Goal: Task Accomplishment & Management: Use online tool/utility

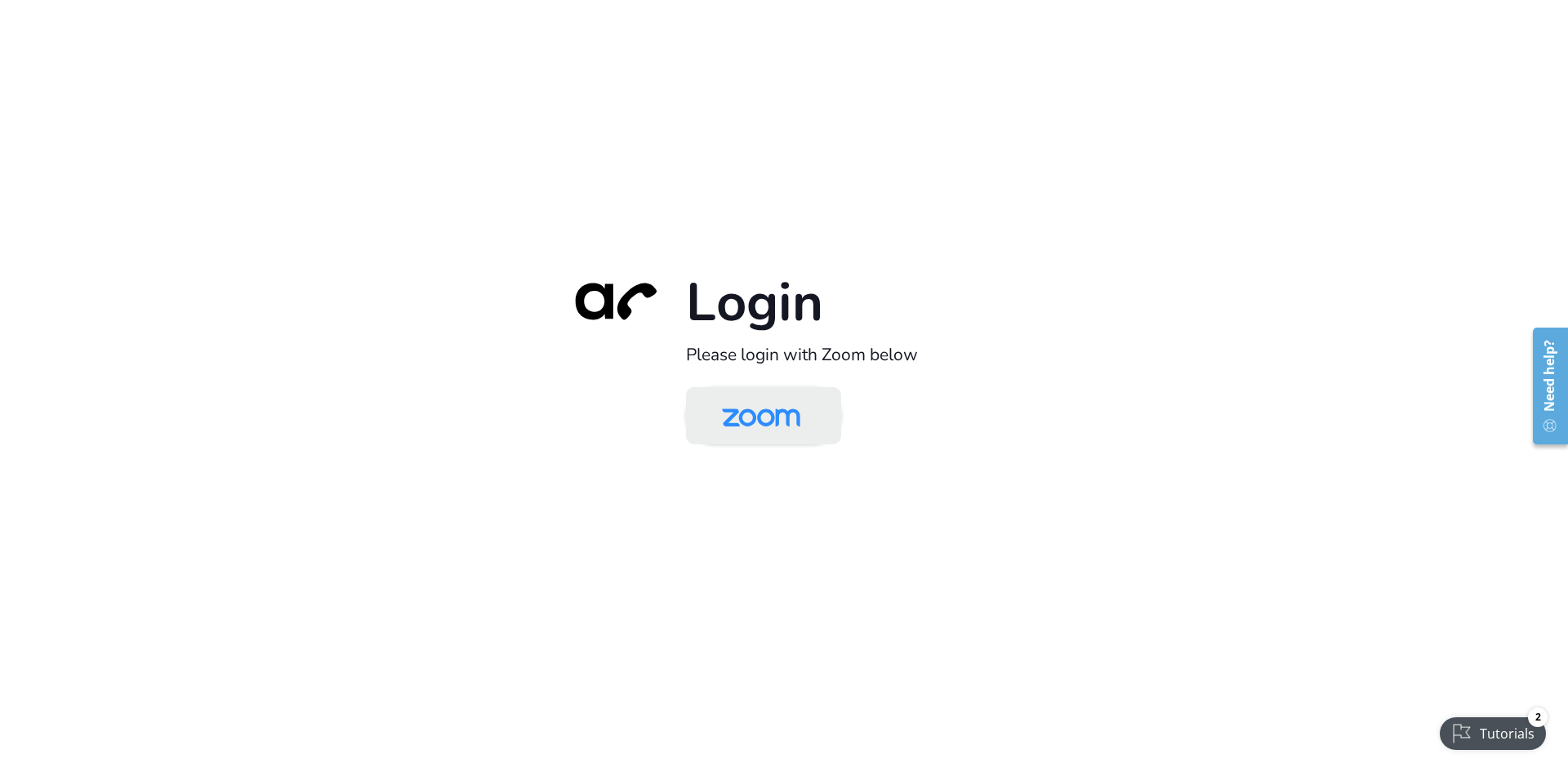
click at [786, 426] on img at bounding box center [761, 416] width 113 height 53
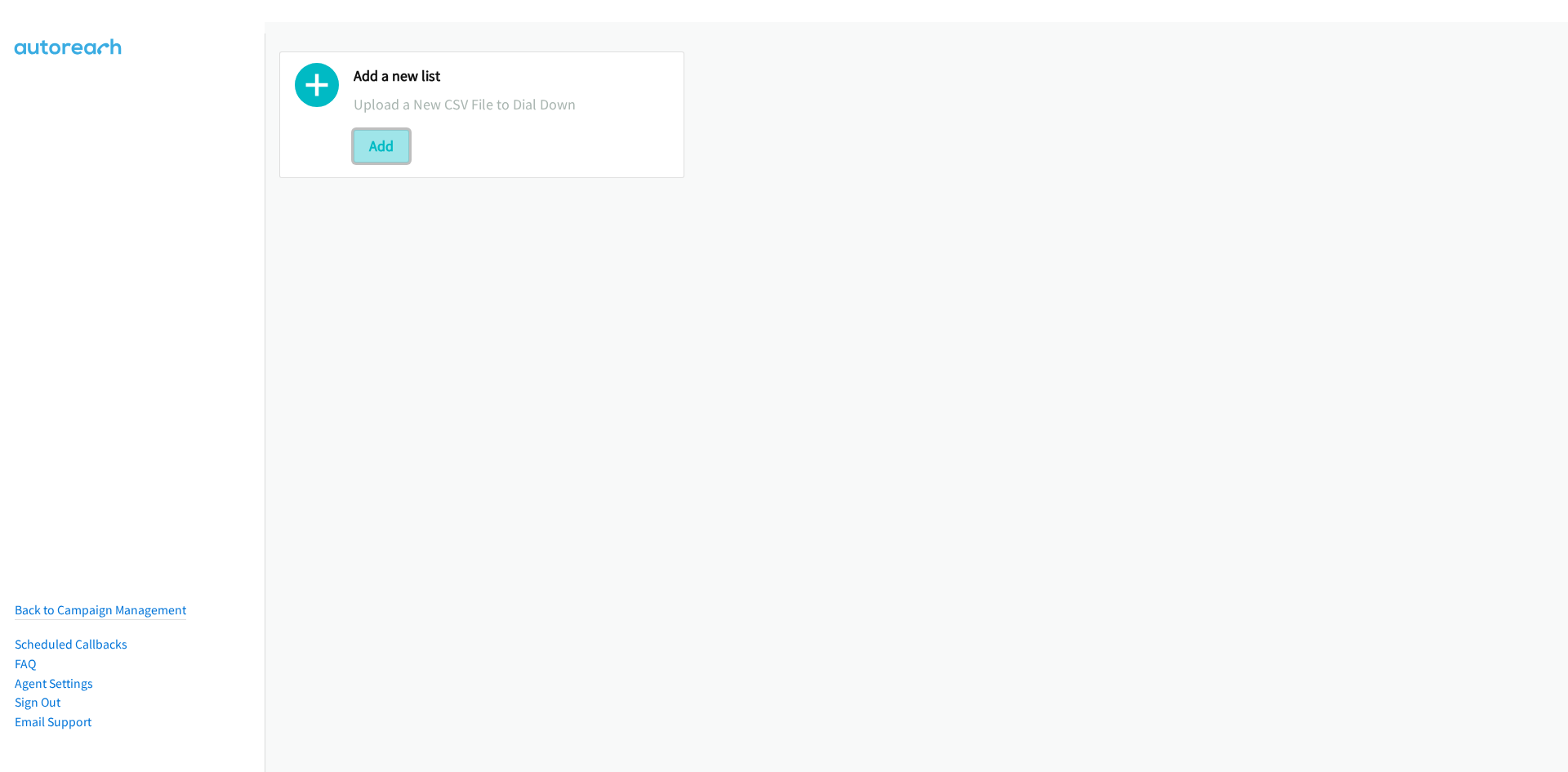
click at [399, 160] on button "Add" at bounding box center [382, 145] width 55 height 33
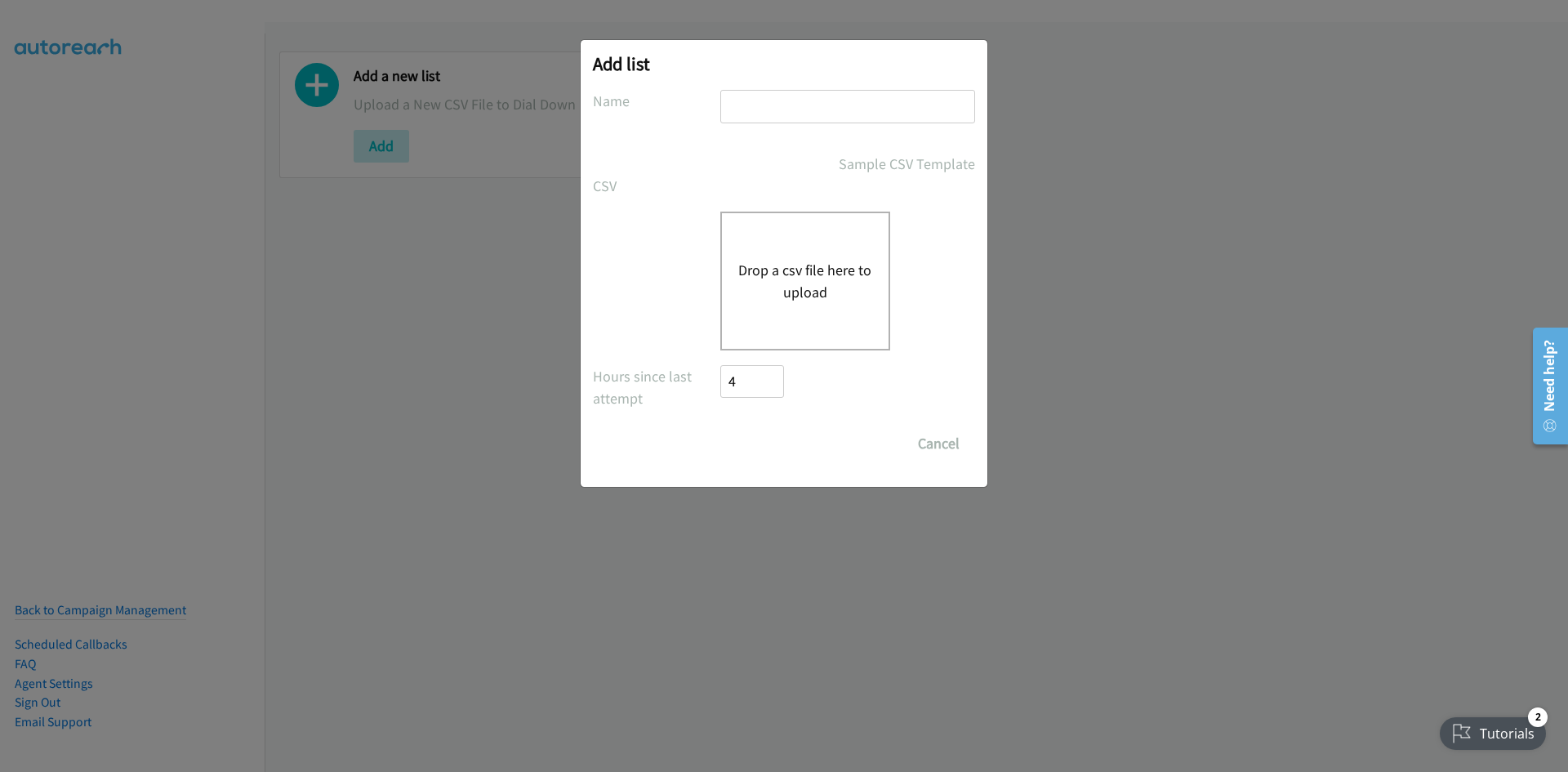
click at [805, 119] on input "text" at bounding box center [847, 107] width 255 height 34
type input "DanTheMan"
click at [814, 280] on button "Drop a csv file here to upload" at bounding box center [805, 281] width 134 height 44
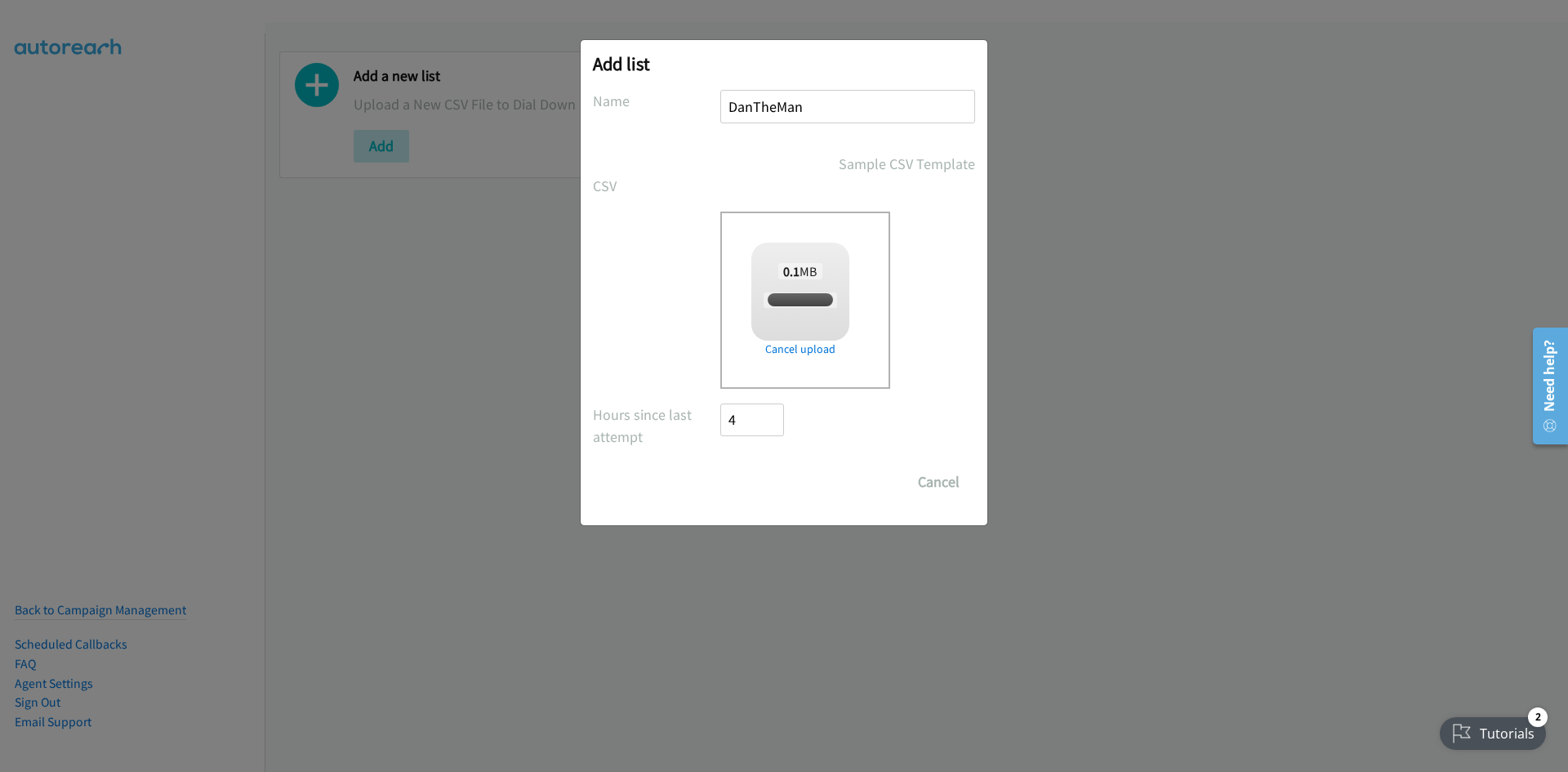
checkbox input "true"
click at [758, 473] on input "Save List" at bounding box center [763, 482] width 86 height 33
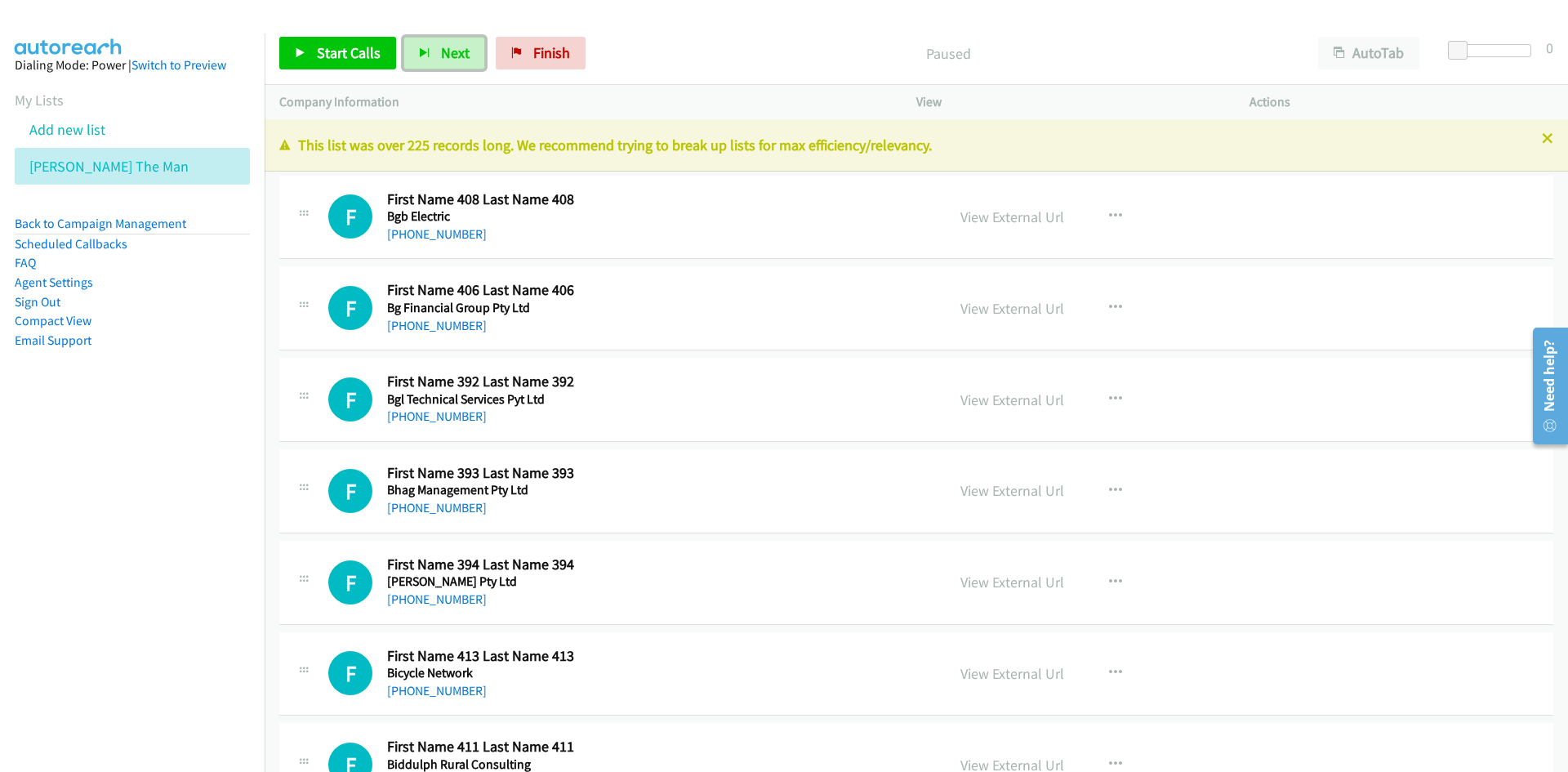
click at [448, 63] on button "Next" at bounding box center [444, 53] width 82 height 33
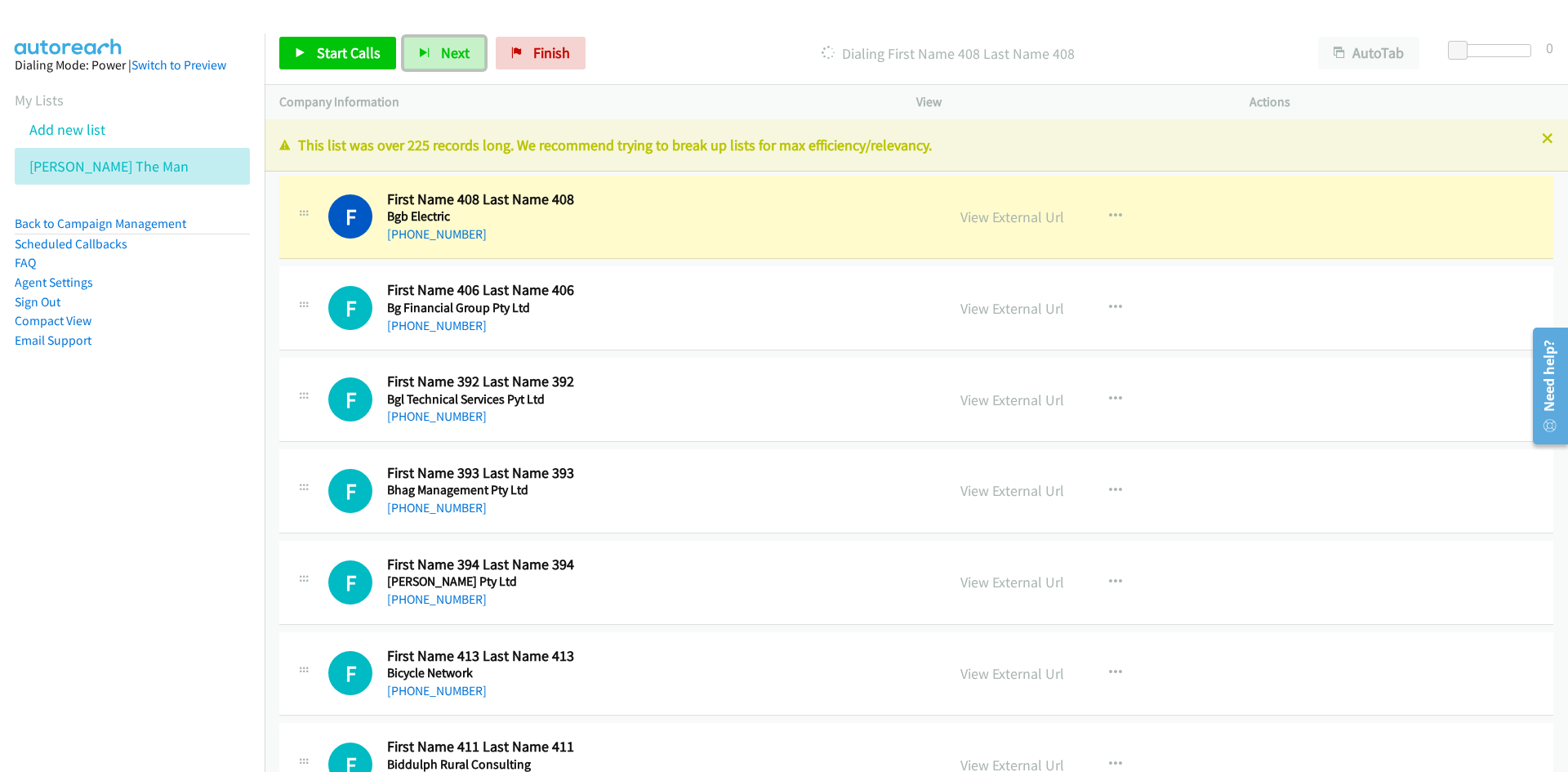
drag, startPoint x: 1032, startPoint y: 224, endPoint x: 1061, endPoint y: 640, distance: 417.0
click at [1032, 224] on link "View External Url" at bounding box center [1012, 217] width 103 height 19
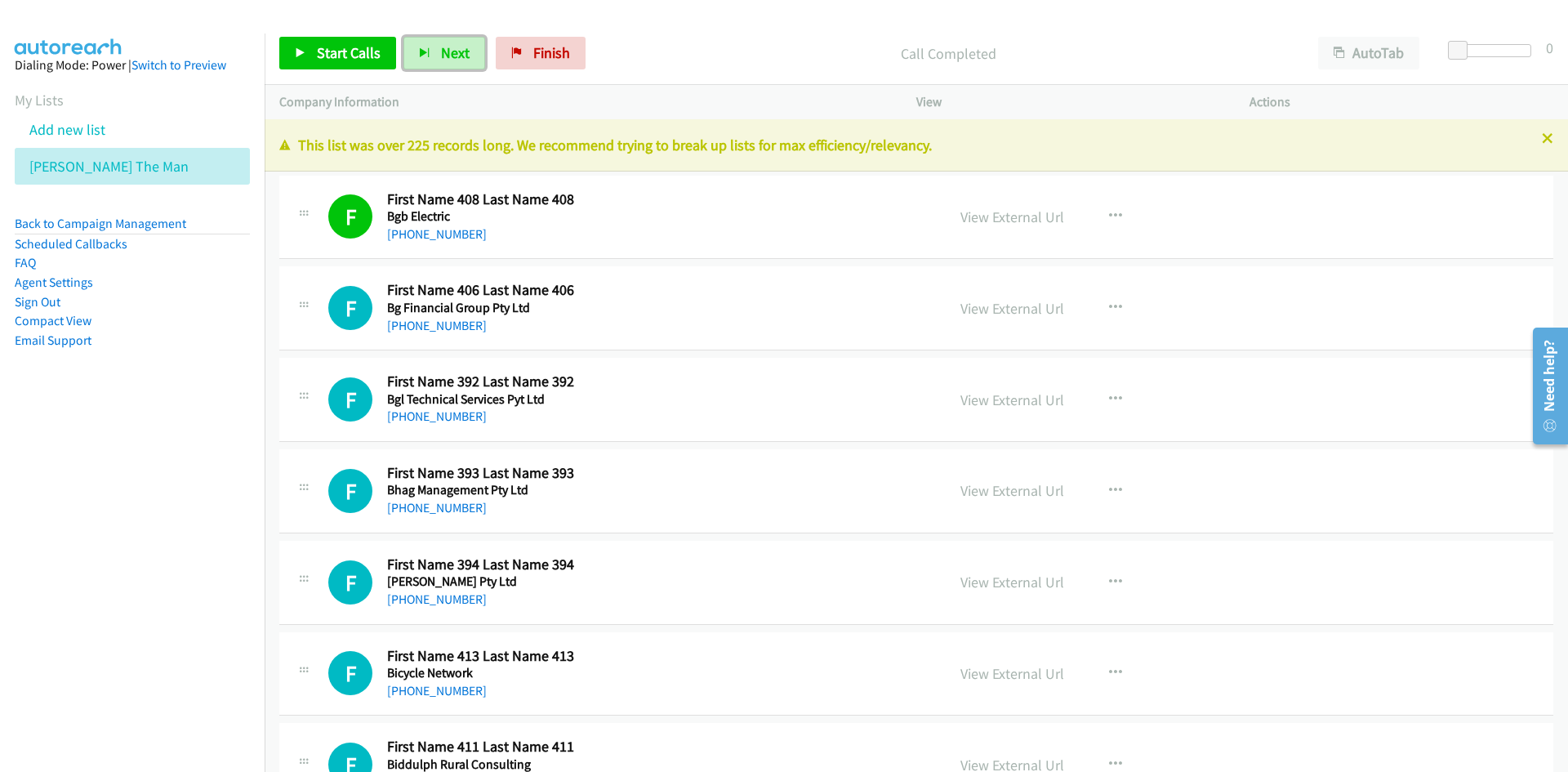
drag, startPoint x: 446, startPoint y: 54, endPoint x: 624, endPoint y: 183, distance: 219.8
click at [446, 54] on span "Next" at bounding box center [456, 52] width 29 height 19
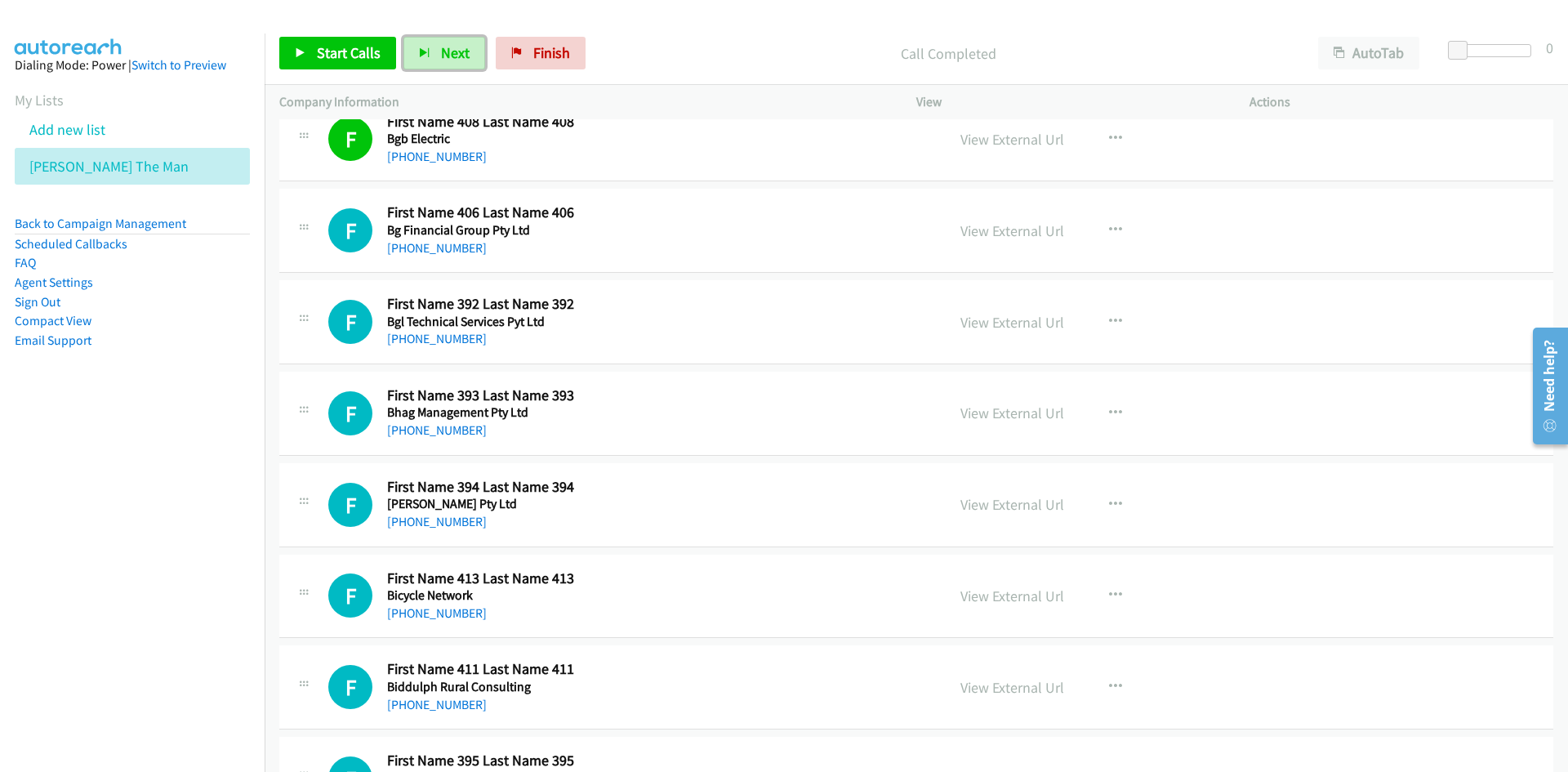
scroll to position [82, 0]
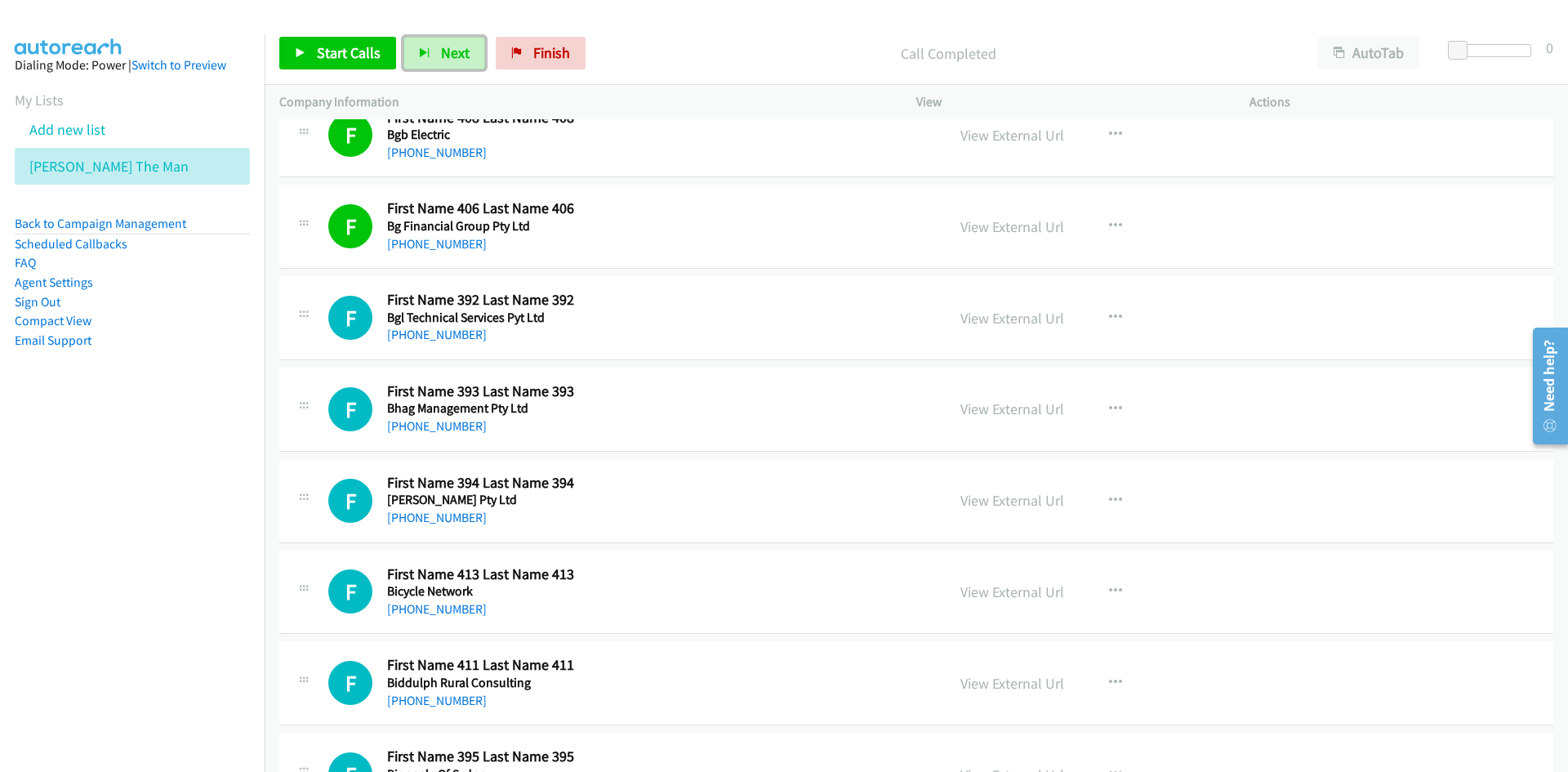
drag, startPoint x: 455, startPoint y: 44, endPoint x: 802, endPoint y: 330, distance: 449.7
click at [455, 44] on span "Next" at bounding box center [456, 52] width 29 height 19
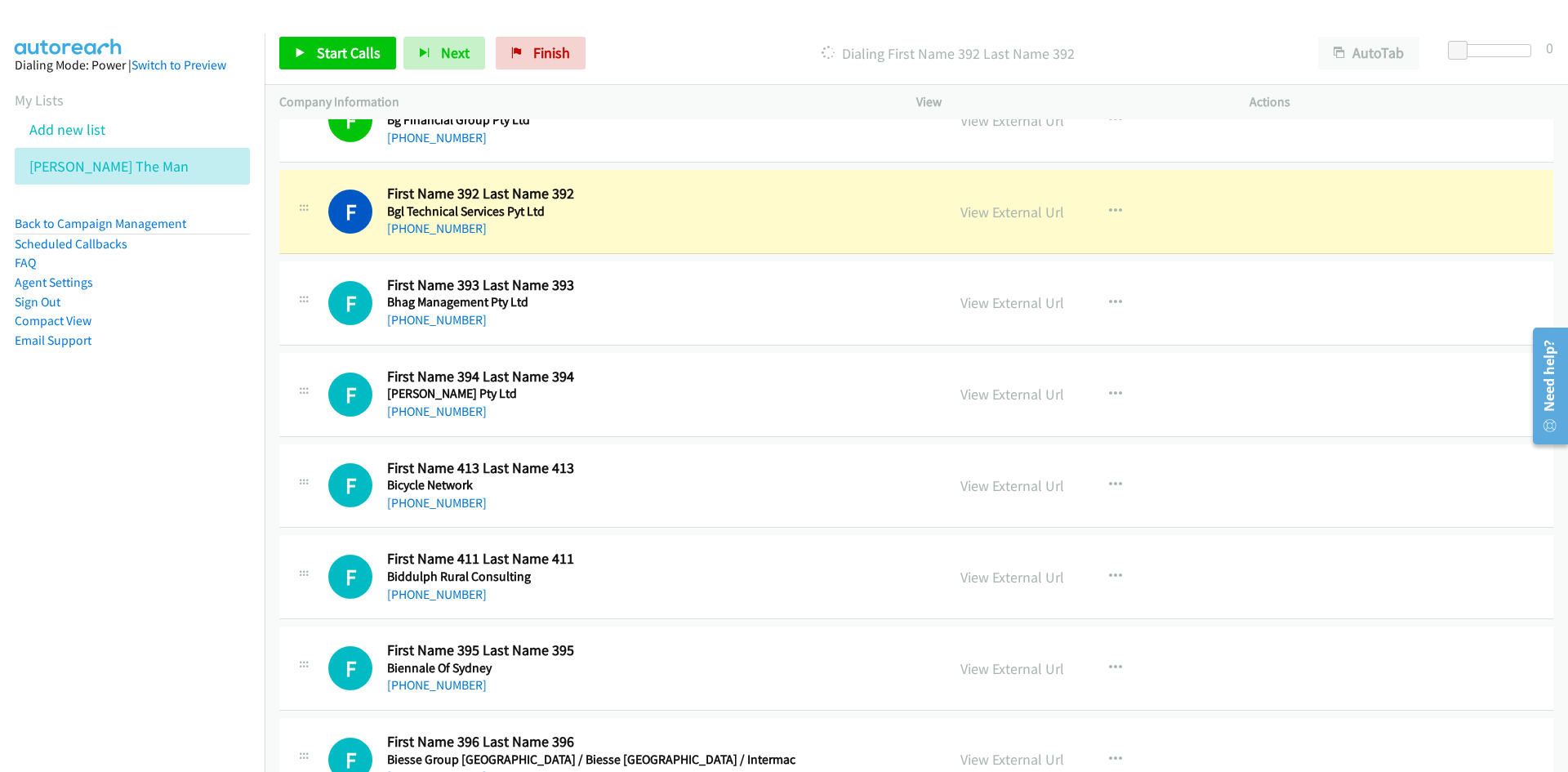
scroll to position [163, 0]
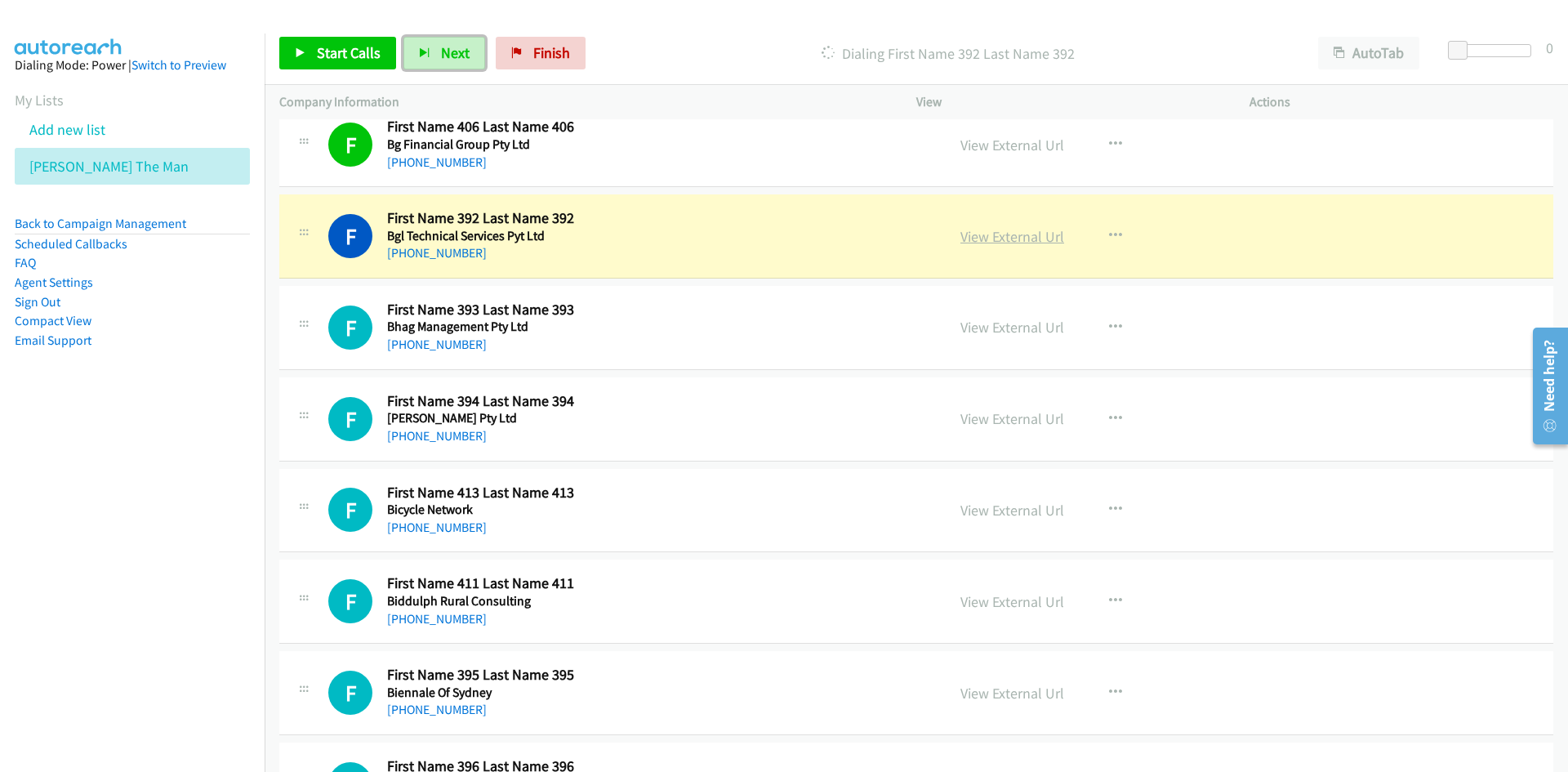
click at [1017, 240] on link "View External Url" at bounding box center [1012, 236] width 103 height 19
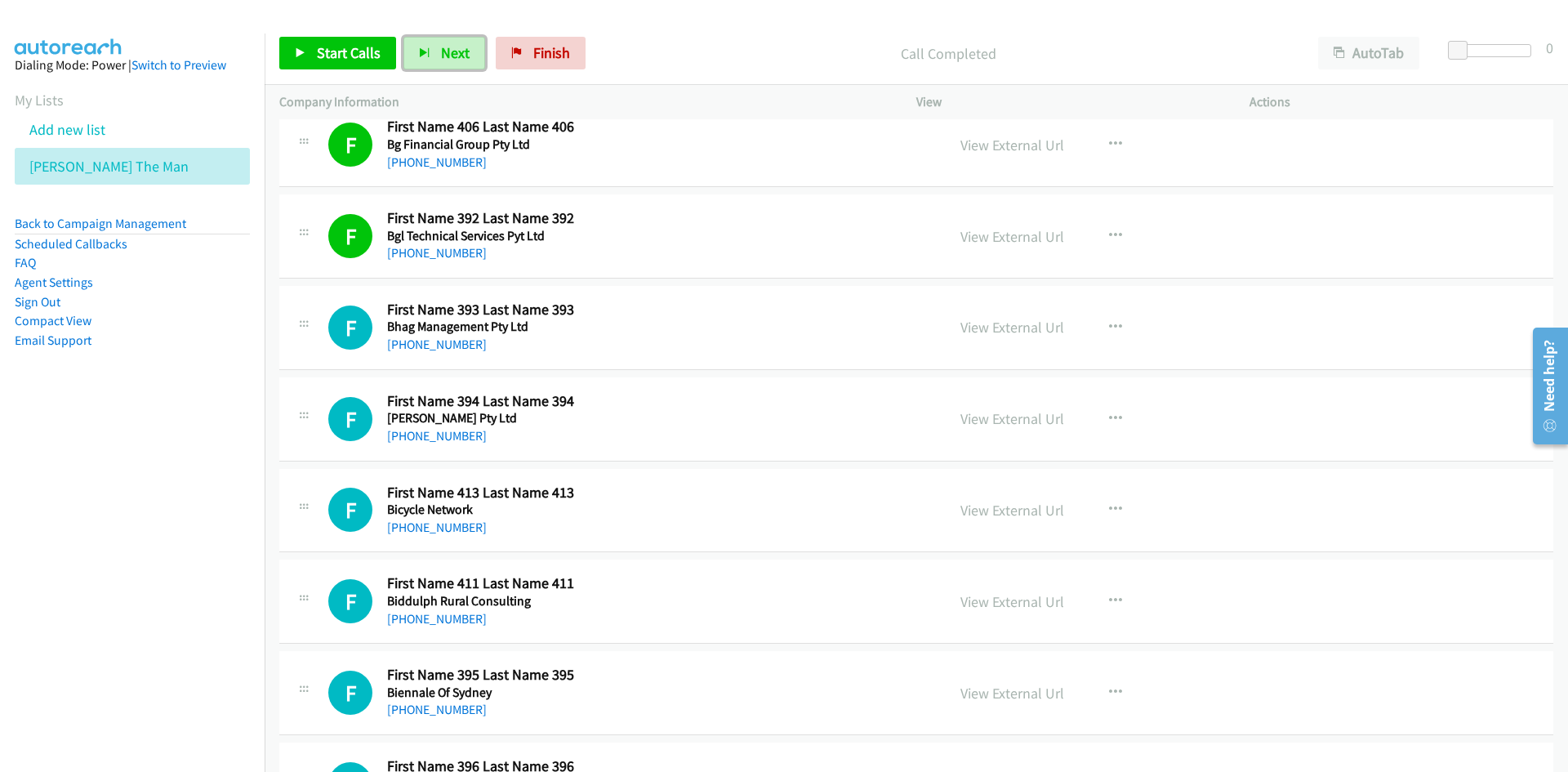
click at [457, 53] on span "Next" at bounding box center [456, 52] width 29 height 19
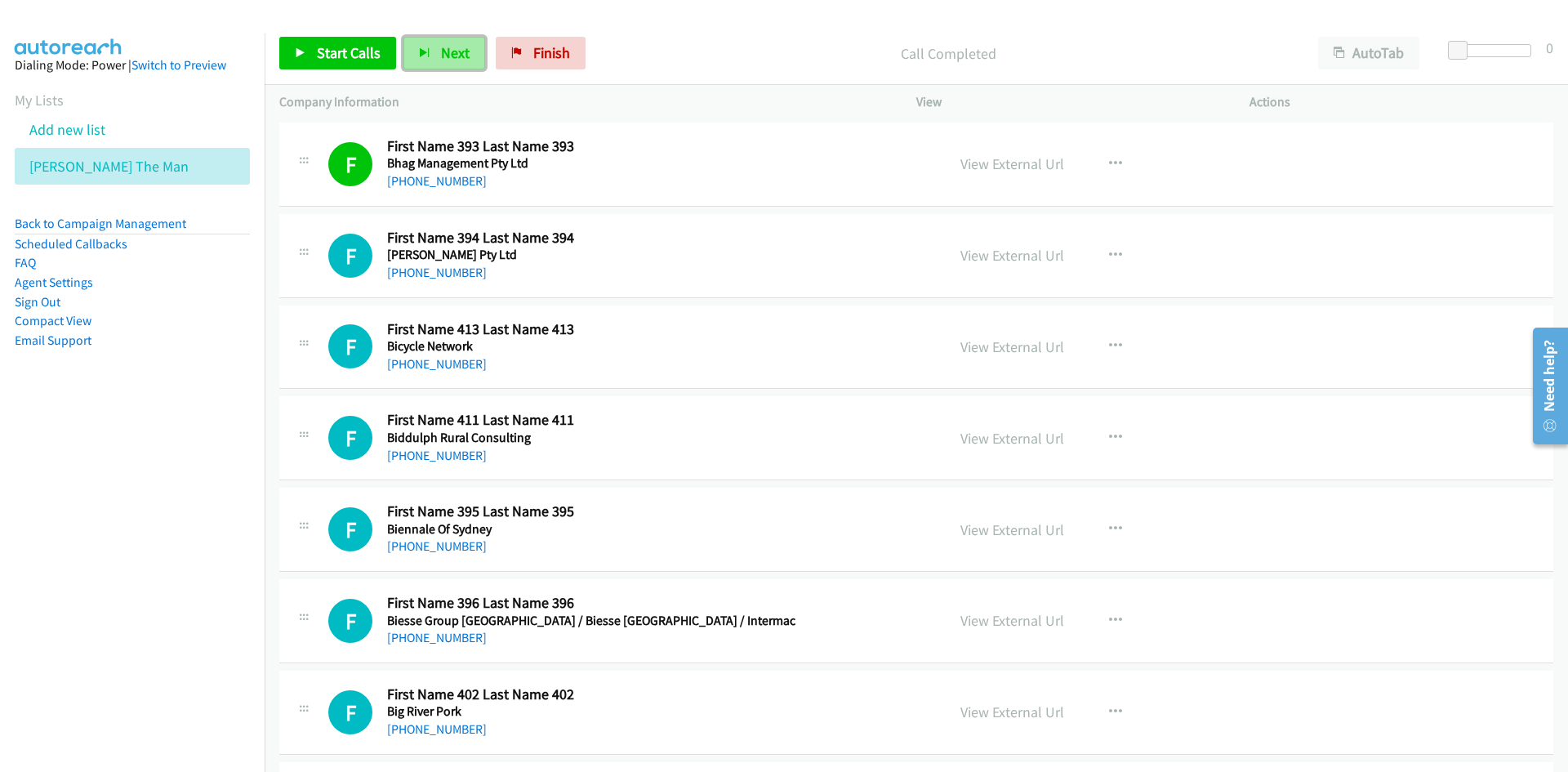
drag, startPoint x: 441, startPoint y: 62, endPoint x: 673, endPoint y: 276, distance: 315.6
click at [441, 62] on button "Next" at bounding box center [444, 53] width 82 height 33
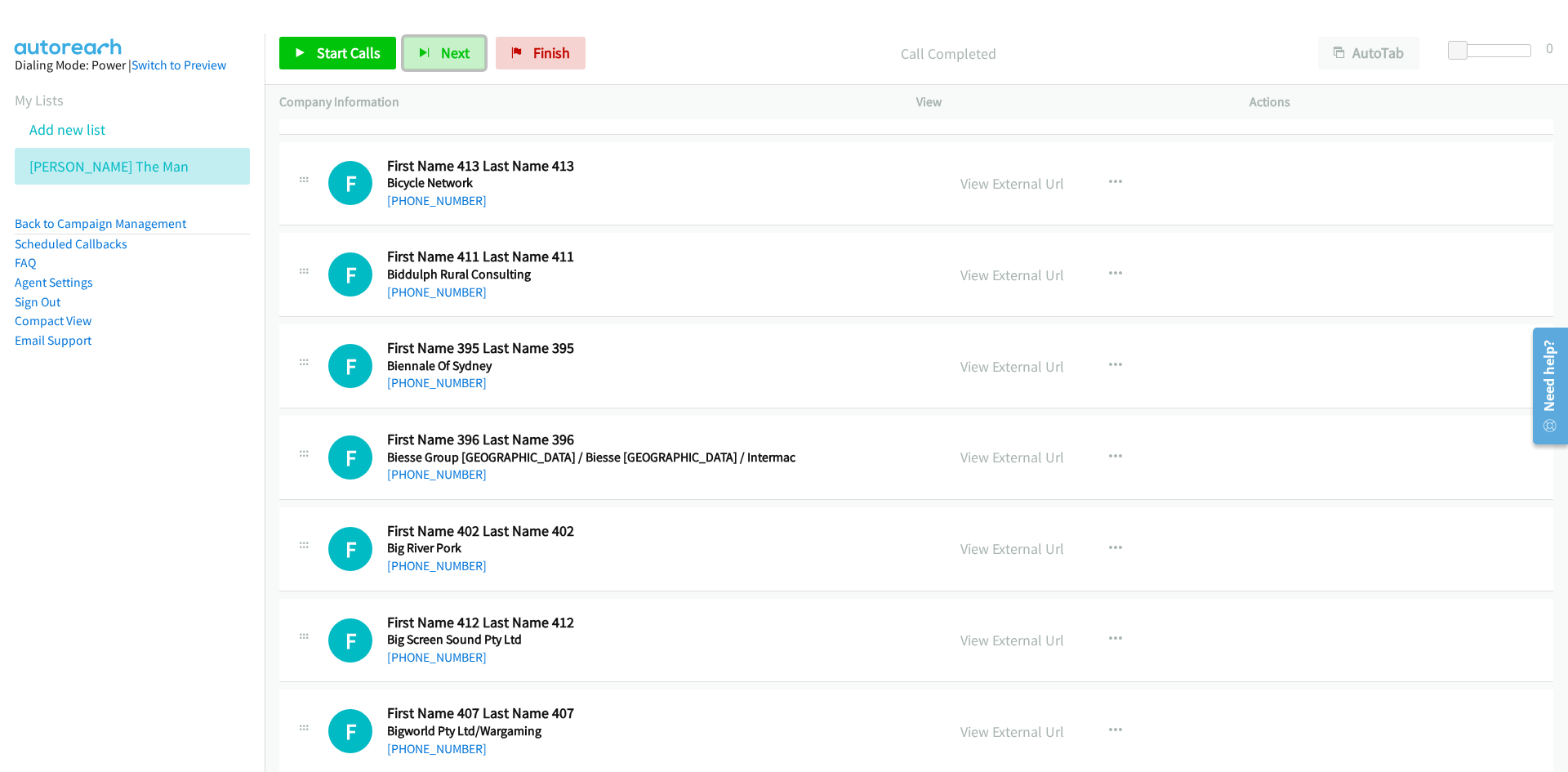
scroll to position [409, 0]
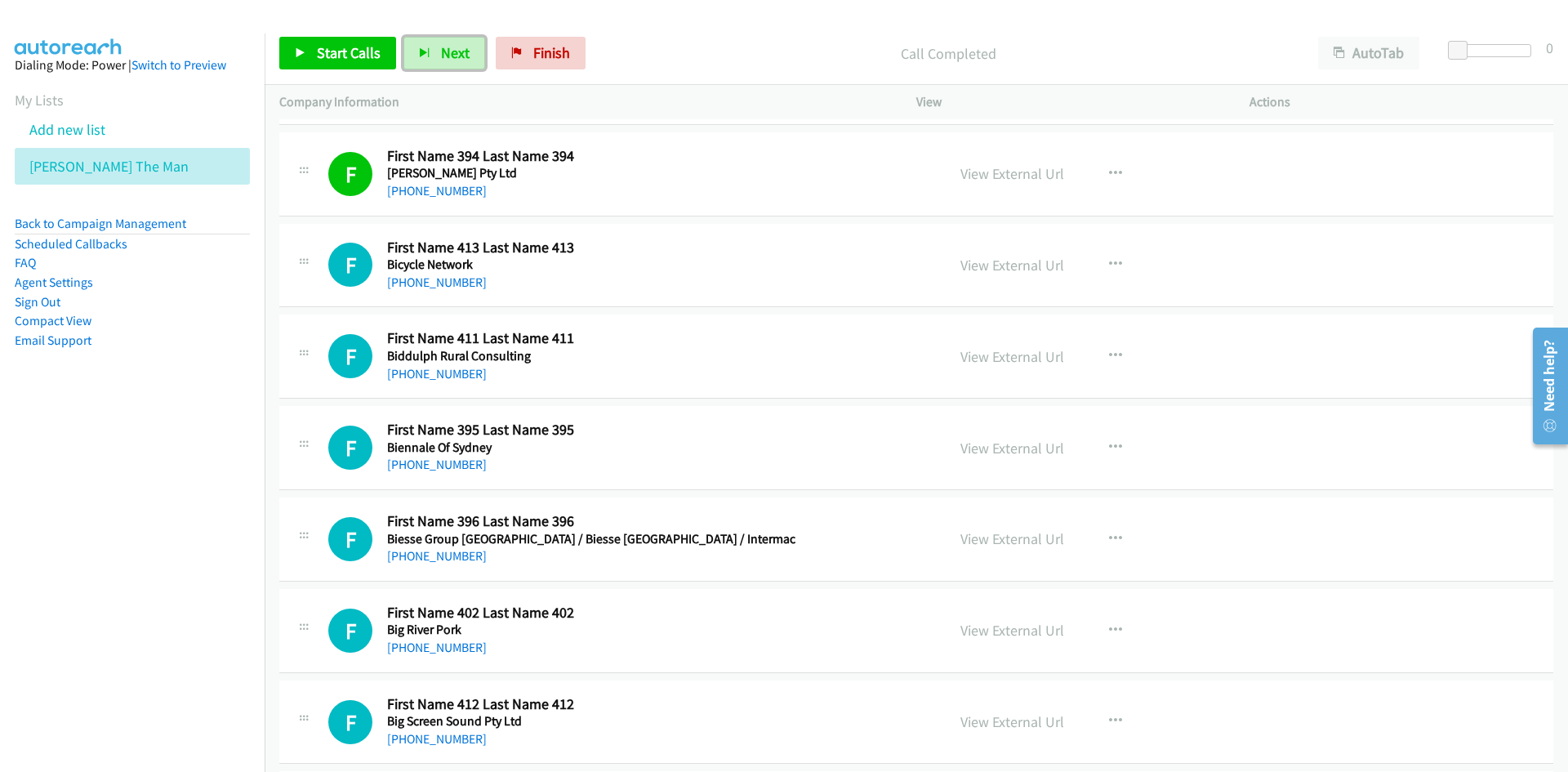
drag, startPoint x: 425, startPoint y: 54, endPoint x: 507, endPoint y: 133, distance: 113.9
click at [425, 54] on icon "button" at bounding box center [425, 54] width 12 height 12
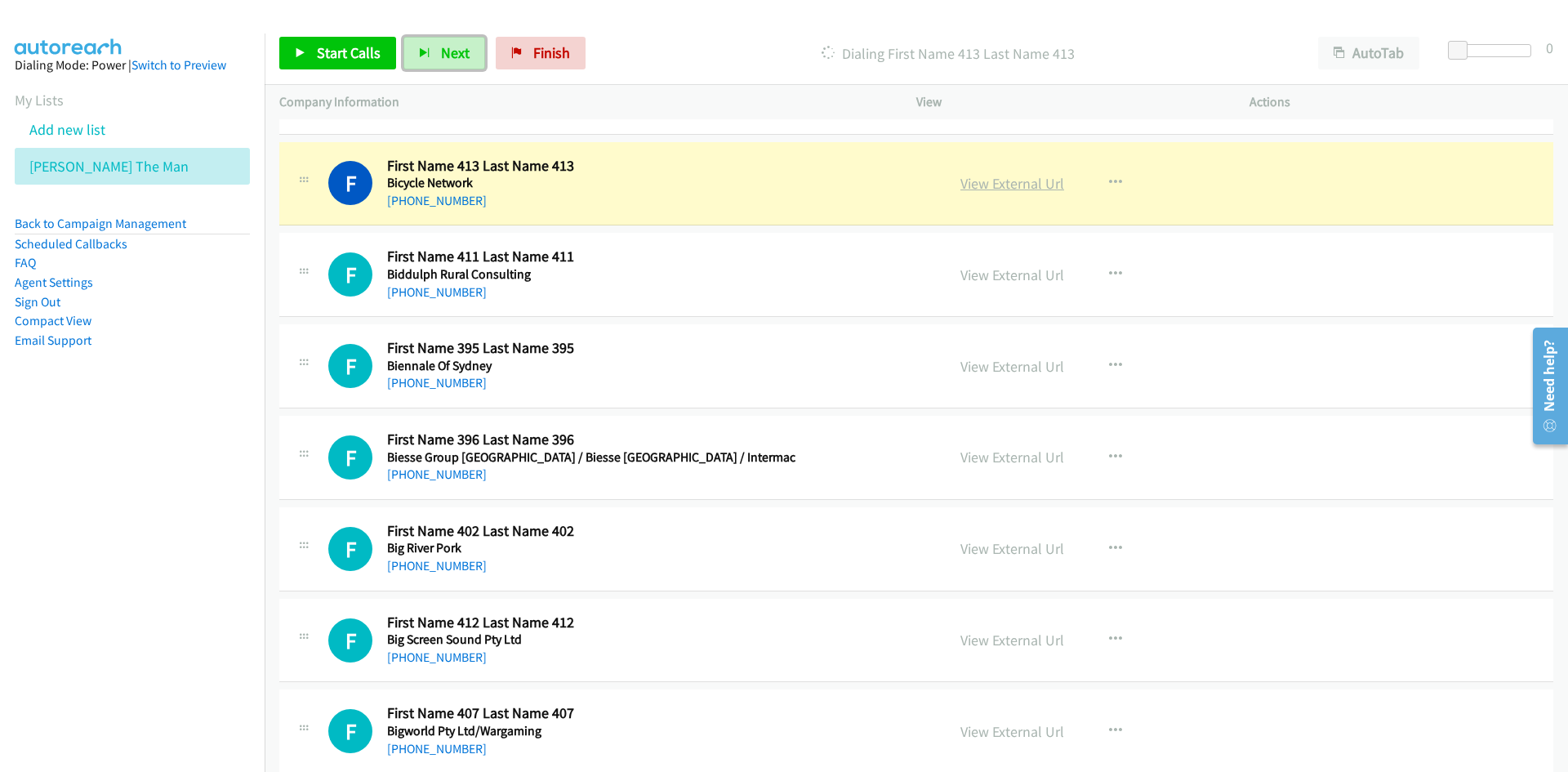
drag, startPoint x: 1025, startPoint y: 180, endPoint x: 1069, endPoint y: 549, distance: 371.6
click at [1025, 180] on link "View External Url" at bounding box center [1012, 183] width 103 height 19
